Goal: Entertainment & Leisure: Consume media (video, audio)

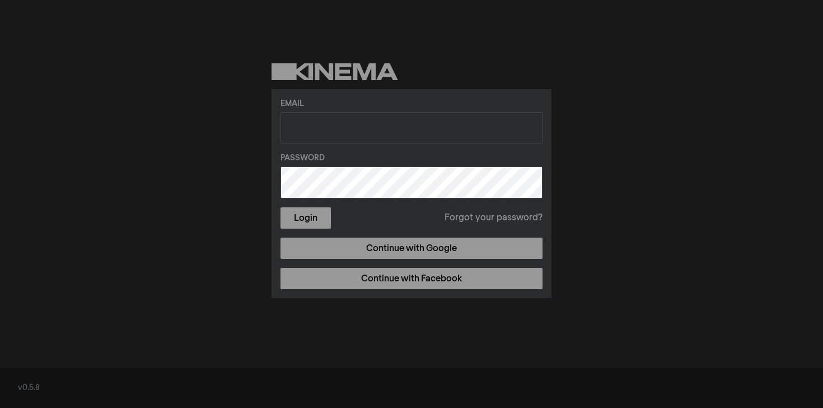
click at [395, 262] on div "Email Password Login Forgot your password? Continue with Google Continue with F…" at bounding box center [412, 193] width 280 height 209
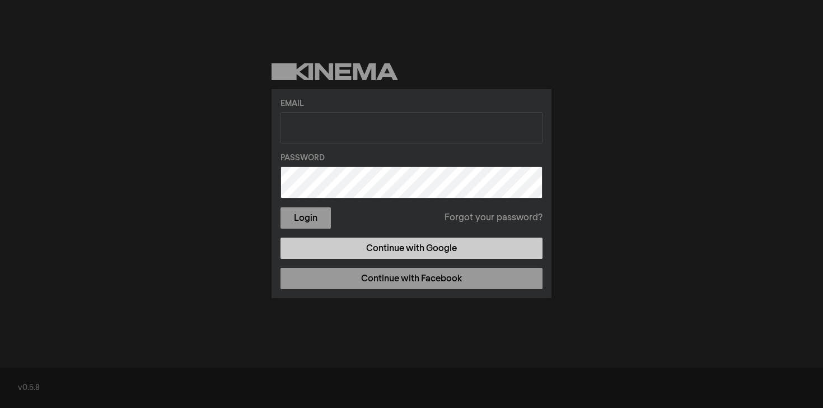
click at [399, 253] on link "Continue with Google" at bounding box center [412, 247] width 262 height 21
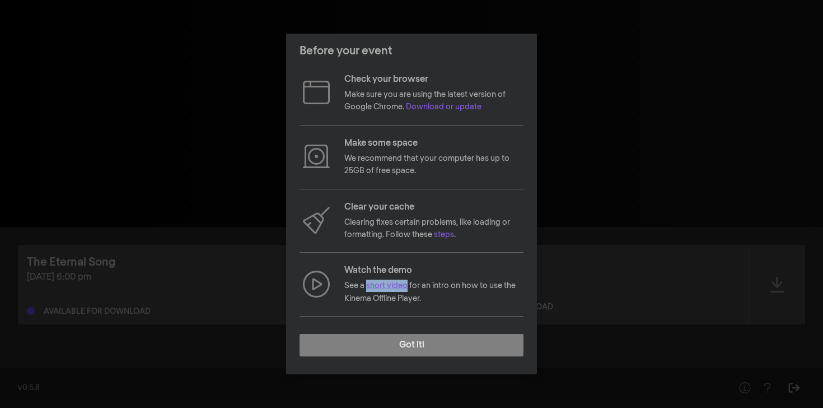
click at [393, 288] on link "short video" at bounding box center [386, 286] width 41 height 8
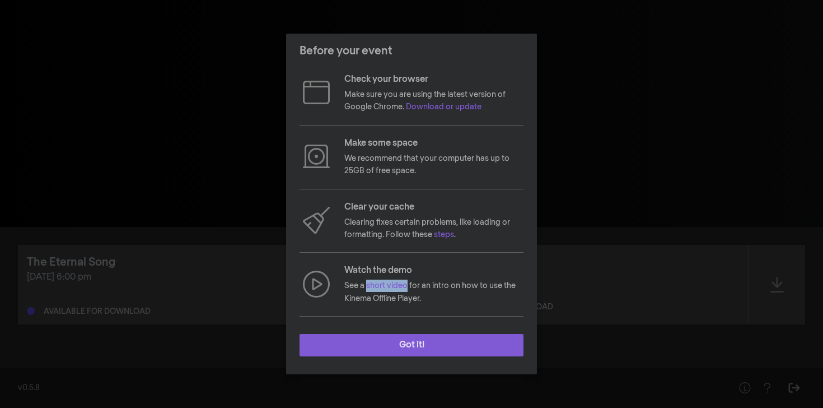
click at [407, 340] on button "Got it!" at bounding box center [412, 345] width 224 height 22
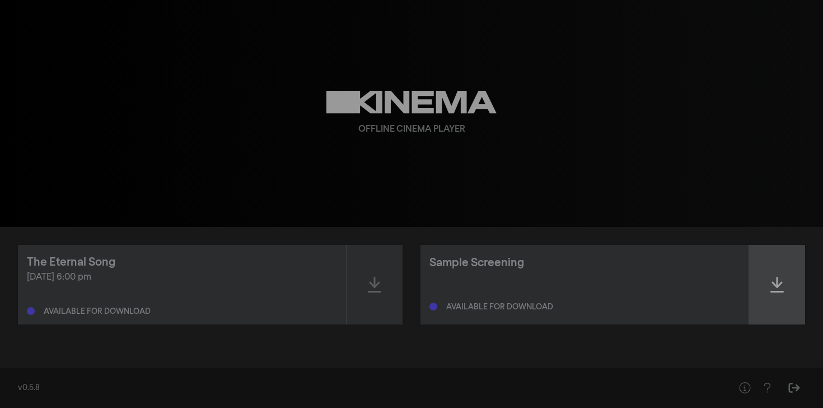
click at [781, 298] on div at bounding box center [777, 285] width 56 height 80
click at [765, 281] on div at bounding box center [777, 285] width 56 height 80
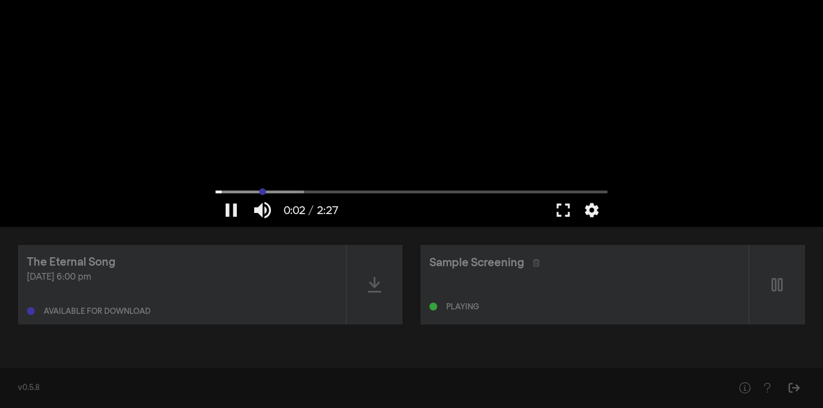
click at [262, 191] on input "Seek" at bounding box center [412, 191] width 392 height 7
click at [324, 188] on input "Seek" at bounding box center [412, 191] width 392 height 7
click at [228, 213] on button "pause" at bounding box center [231, 210] width 31 height 34
click at [588, 205] on button "settings" at bounding box center [592, 210] width 26 height 34
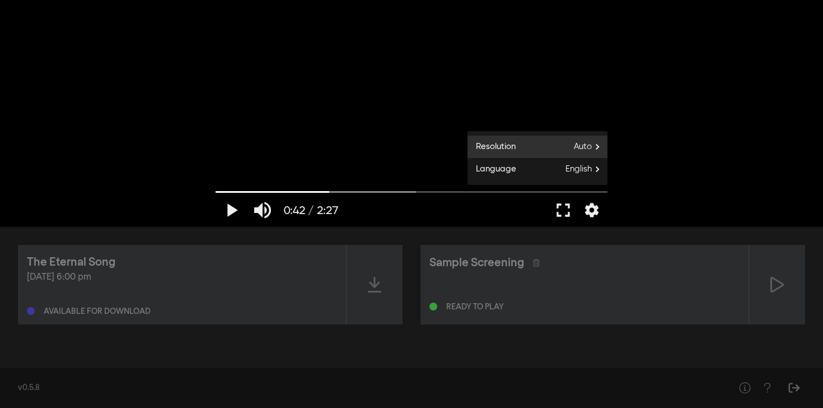
click at [595, 144] on span "Auto" at bounding box center [591, 146] width 34 height 17
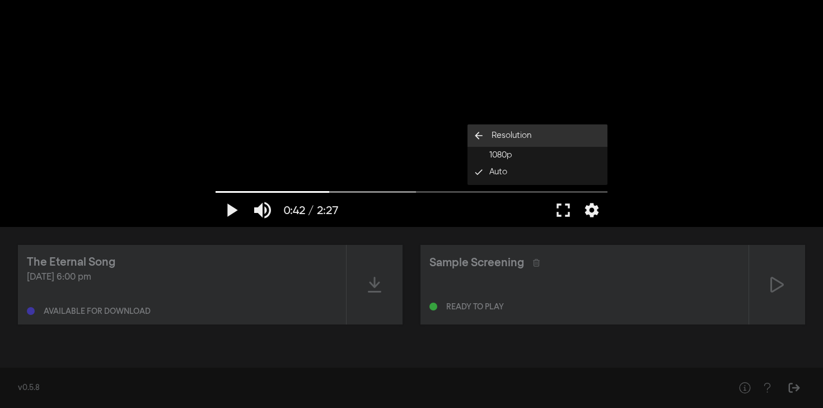
click at [474, 137] on icon "arrow_back" at bounding box center [479, 135] width 22 height 11
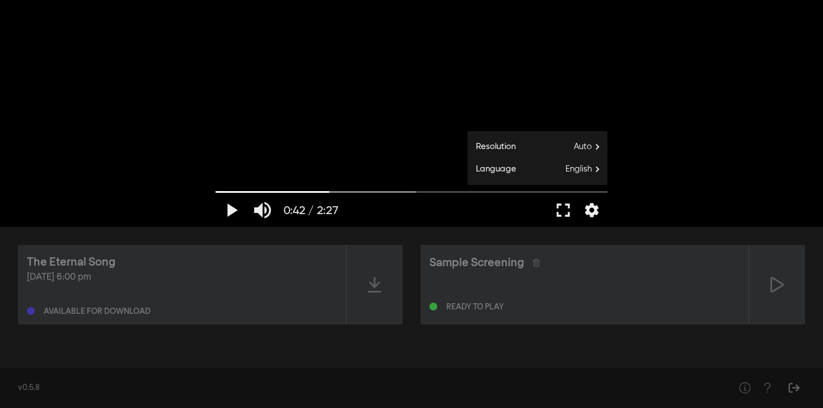
click at [510, 218] on div at bounding box center [446, 210] width 204 height 34
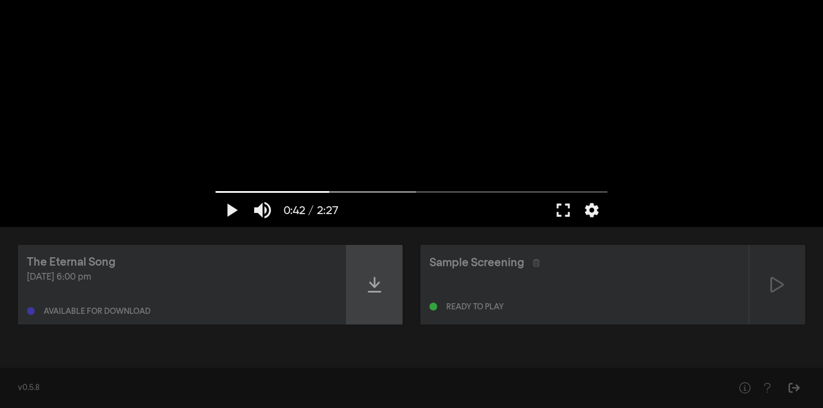
click at [389, 289] on div at bounding box center [375, 285] width 56 height 80
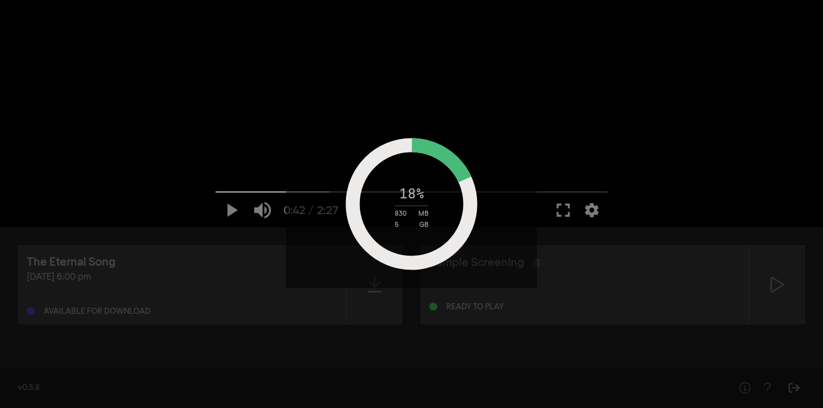
click at [433, 205] on div "830 MB" at bounding box center [412, 211] width 140 height 12
click at [532, 213] on div "18 % 833 MB 5 GB" at bounding box center [411, 204] width 251 height 168
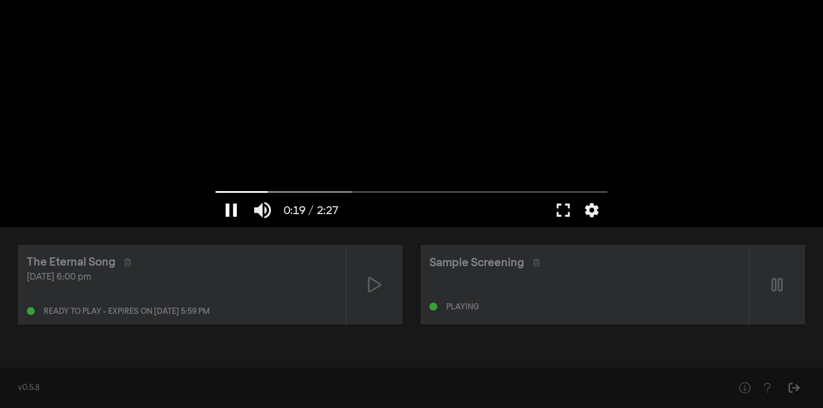
click at [227, 213] on button "pause" at bounding box center [231, 210] width 31 height 34
type input "19.769425"
